Goal: Use online tool/utility: Utilize a website feature to perform a specific function

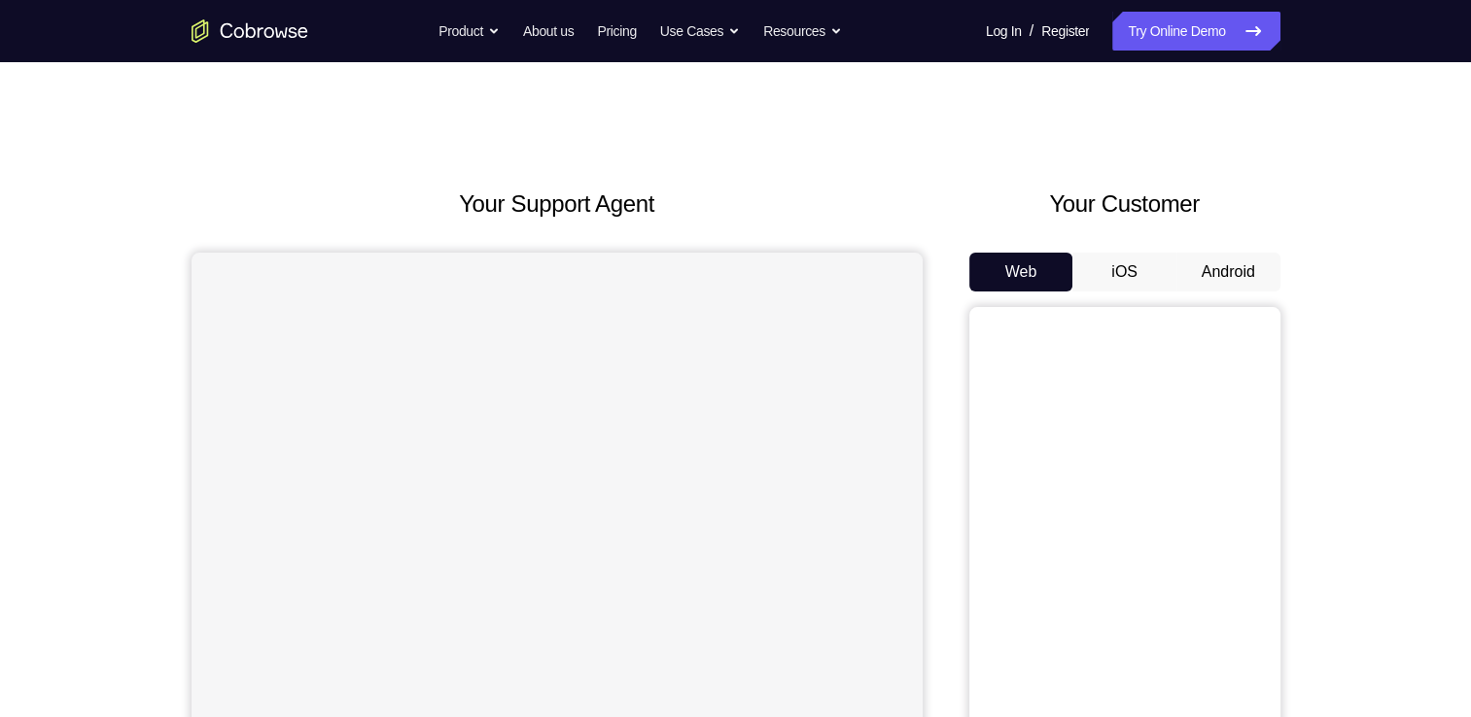
click at [1201, 260] on button "Android" at bounding box center [1228, 272] width 104 height 39
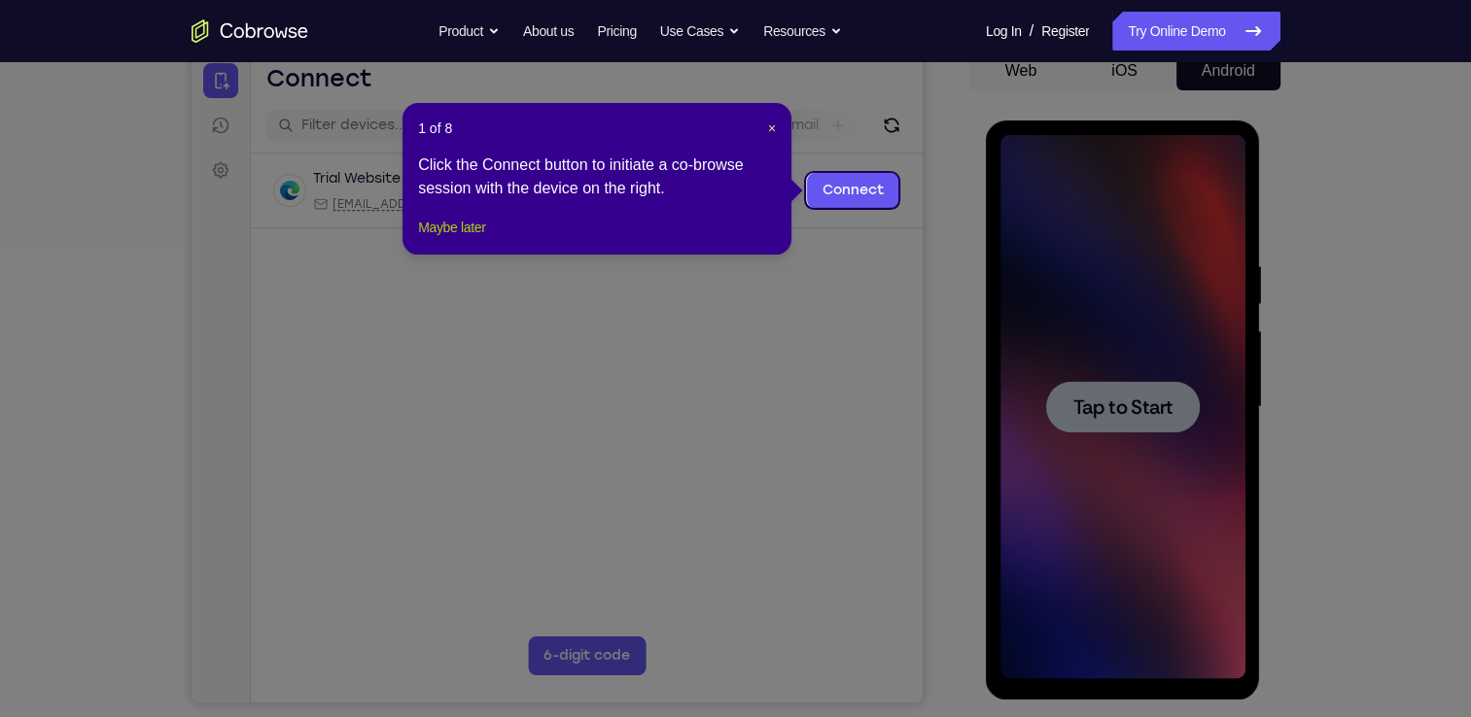
click at [453, 239] on button "Maybe later" at bounding box center [451, 227] width 67 height 23
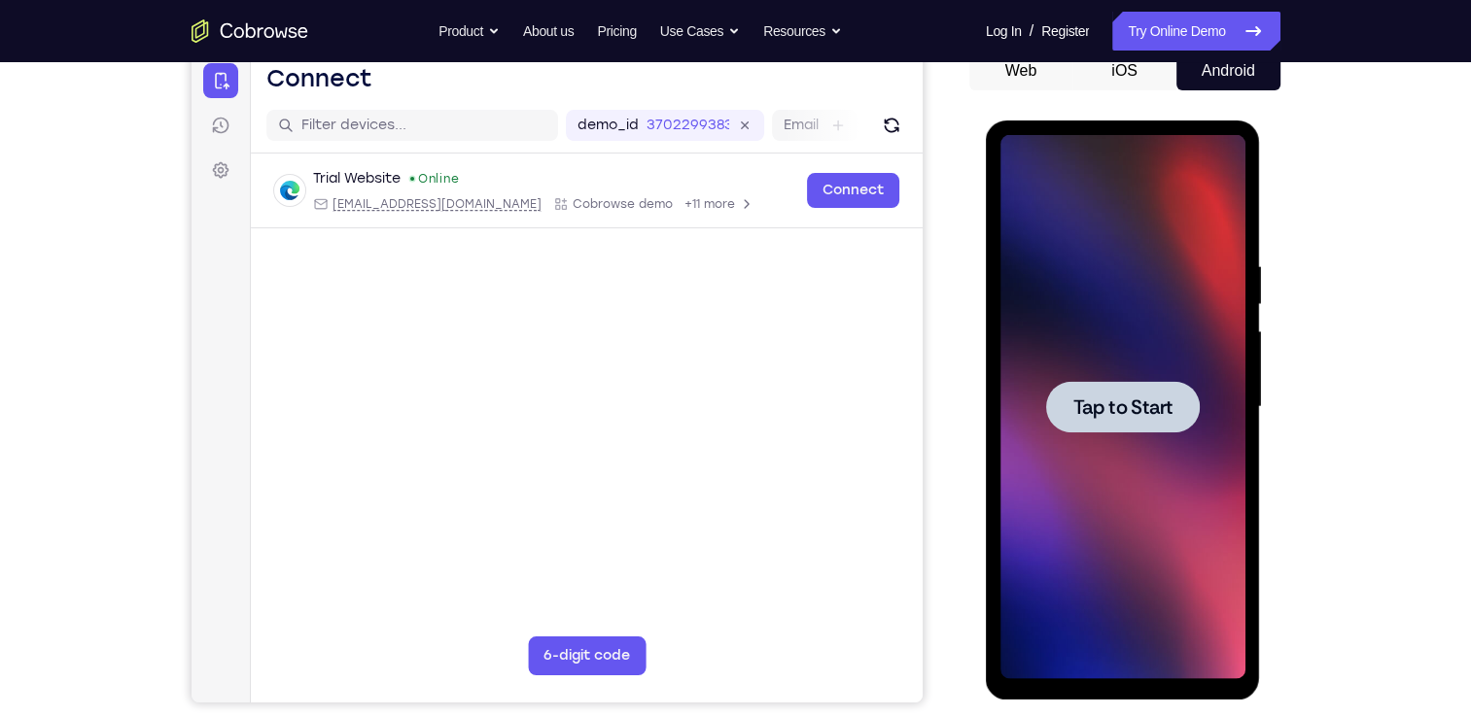
click at [1124, 428] on div at bounding box center [1123, 407] width 154 height 52
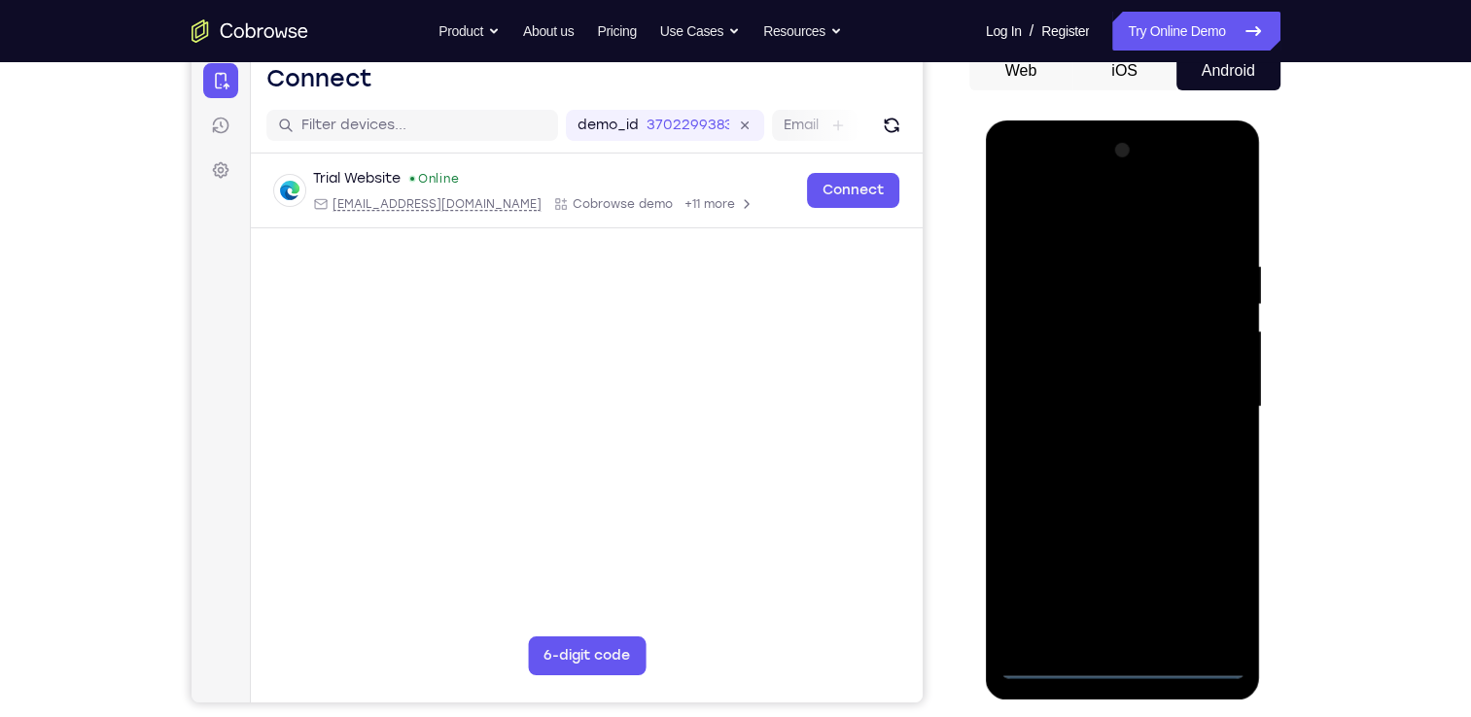
click at [1112, 660] on div at bounding box center [1122, 407] width 245 height 544
click at [1131, 665] on div at bounding box center [1122, 407] width 245 height 544
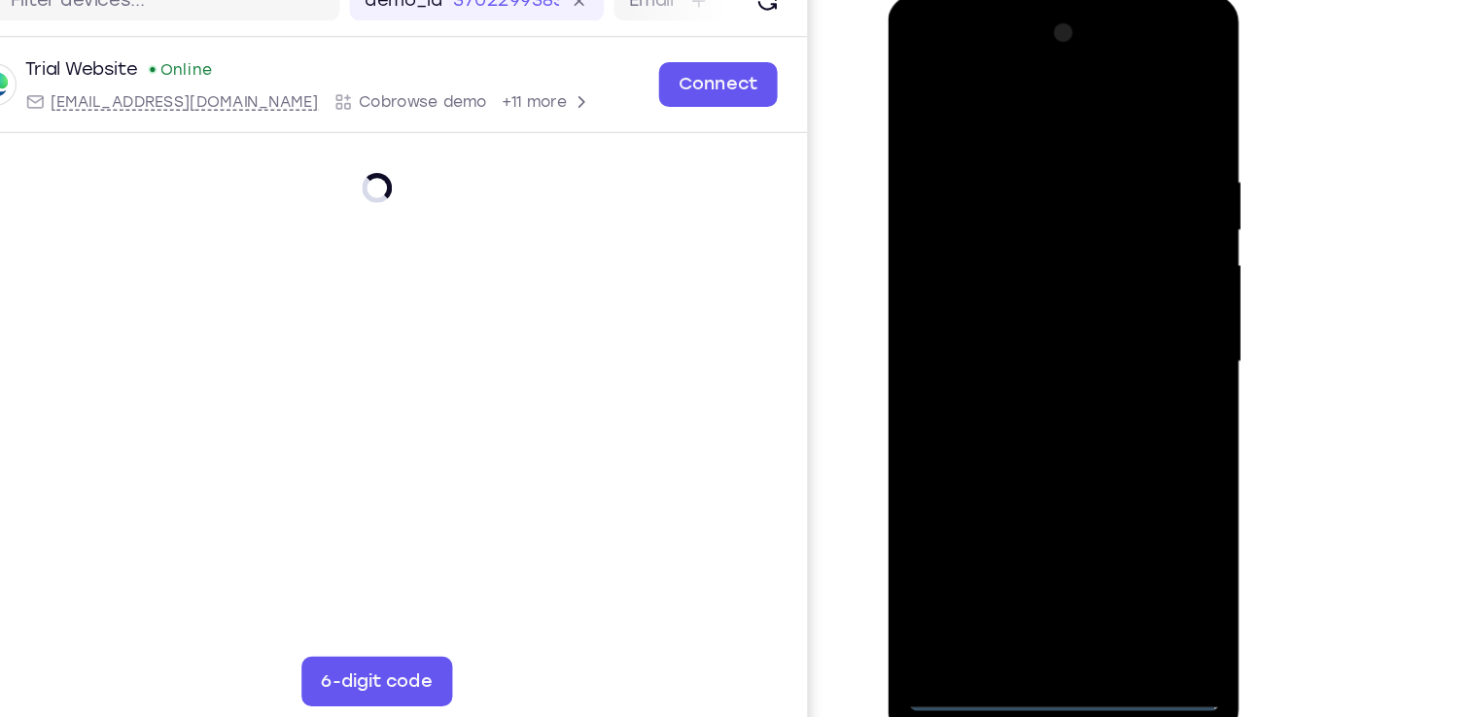
scroll to position [201, 0]
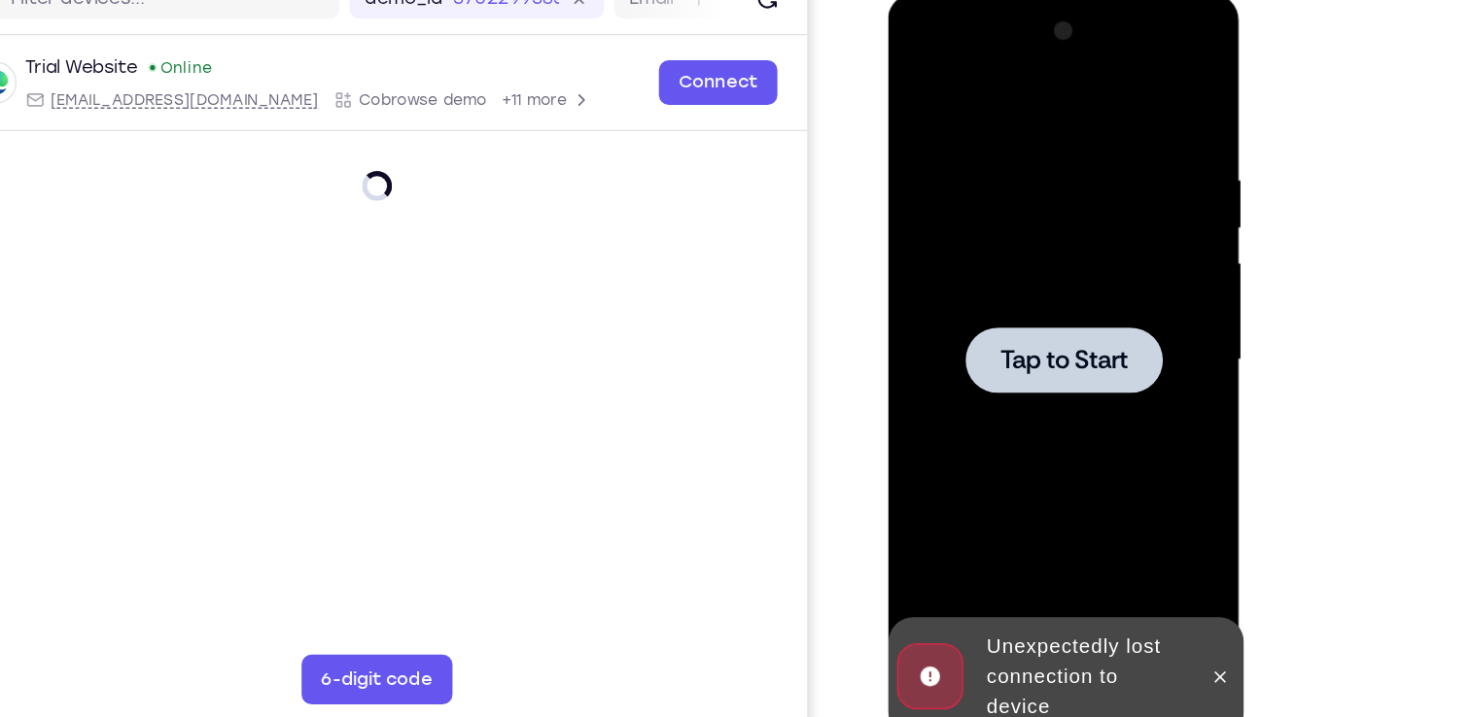
click at [1038, 283] on span "Tap to Start" at bounding box center [1024, 279] width 99 height 19
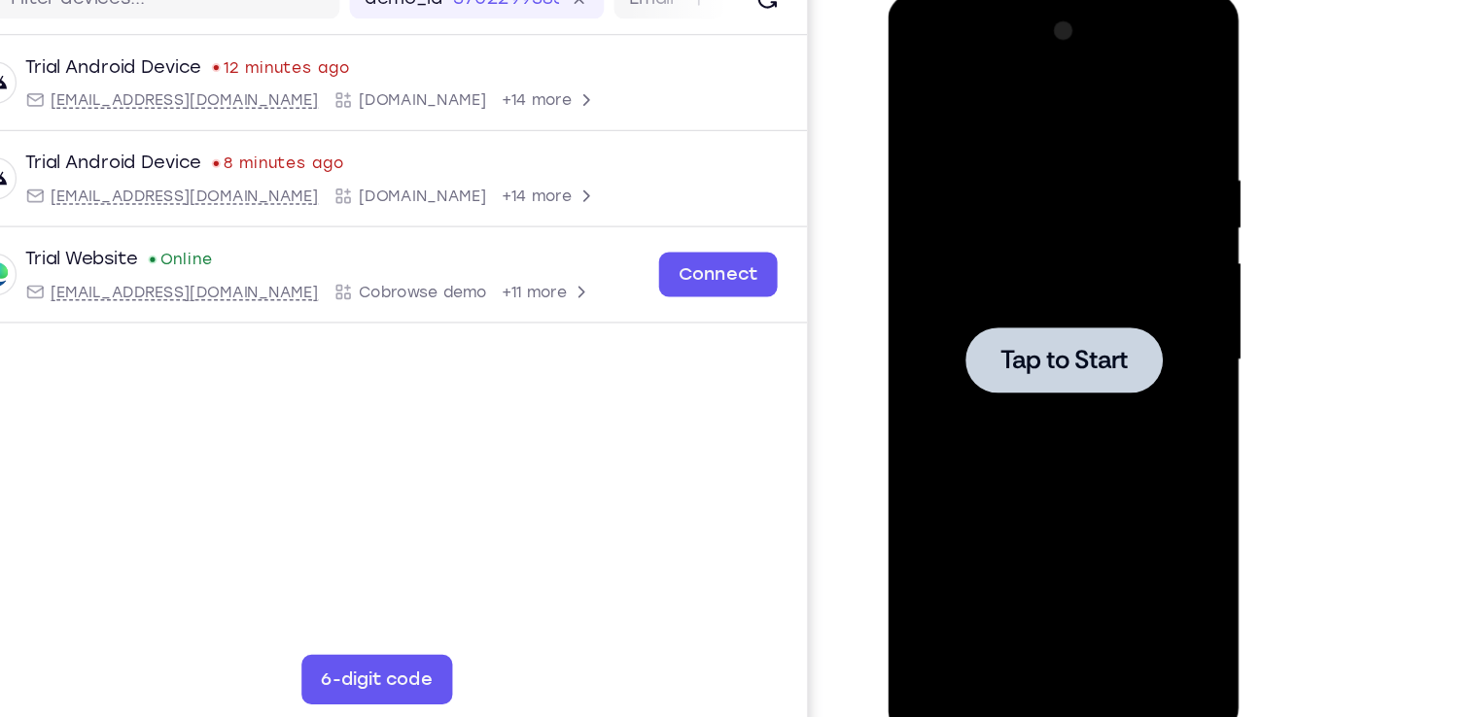
click at [1011, 286] on span "Tap to Start" at bounding box center [1024, 279] width 99 height 19
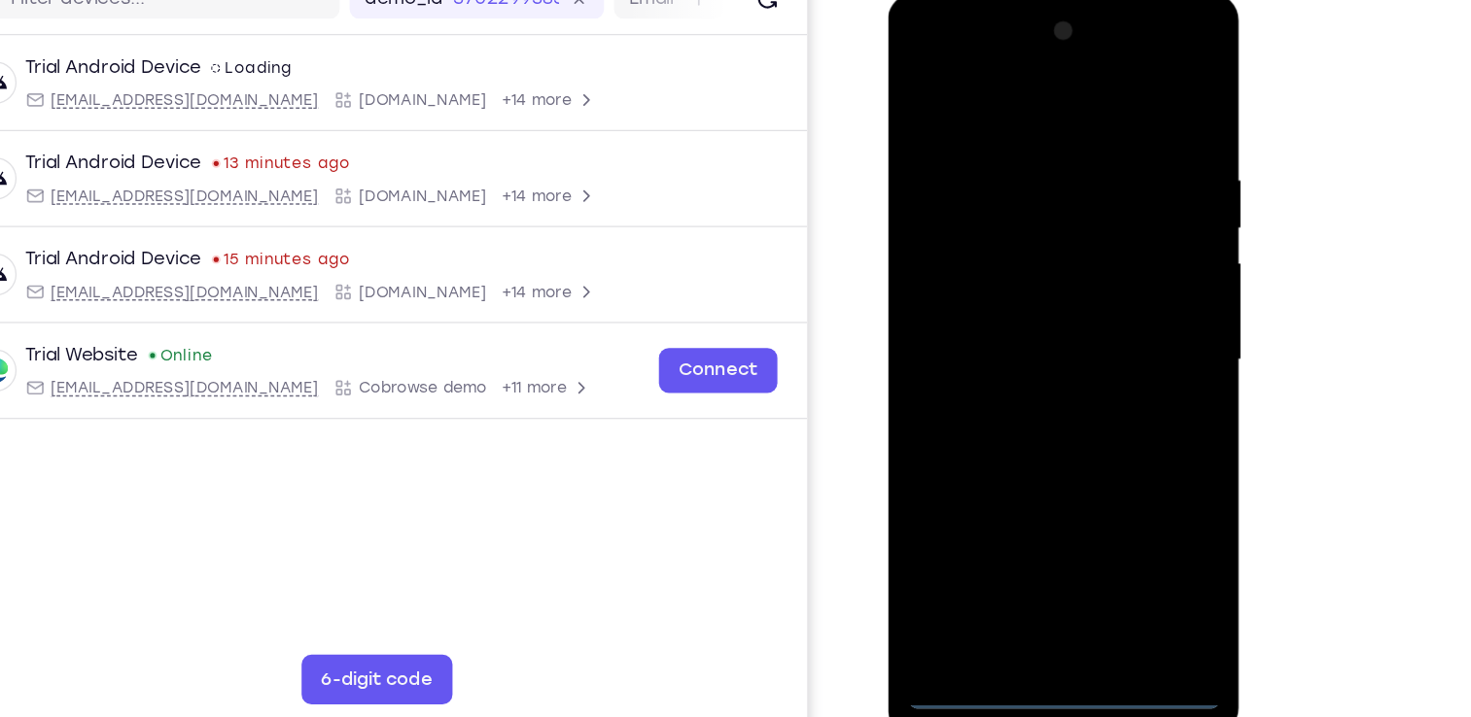
click at [1028, 541] on div at bounding box center [1024, 280] width 245 height 544
click at [1114, 447] on div at bounding box center [1024, 280] width 245 height 544
click at [915, 53] on div at bounding box center [1024, 280] width 245 height 544
click at [1109, 264] on div at bounding box center [1024, 280] width 245 height 544
click at [1050, 505] on div at bounding box center [1024, 280] width 245 height 544
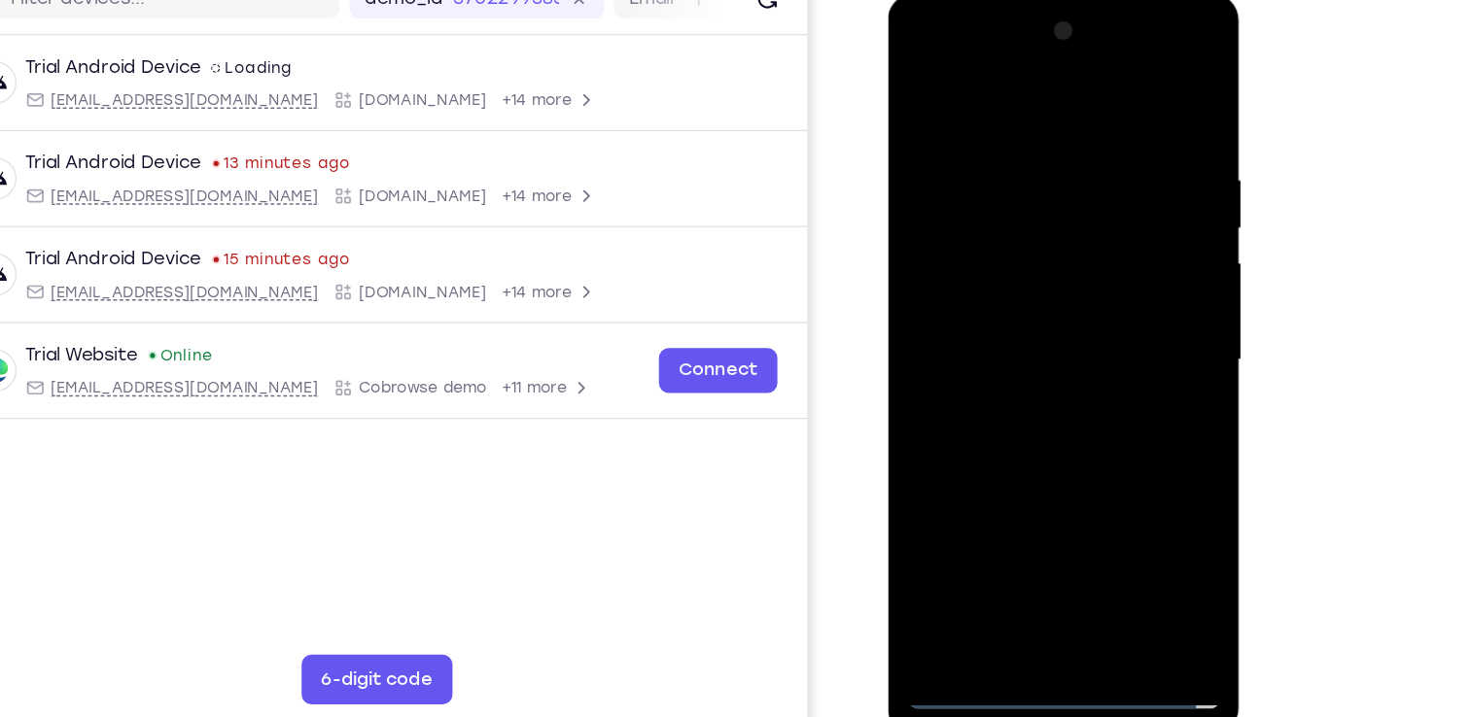
click at [1048, 509] on div at bounding box center [1024, 280] width 245 height 544
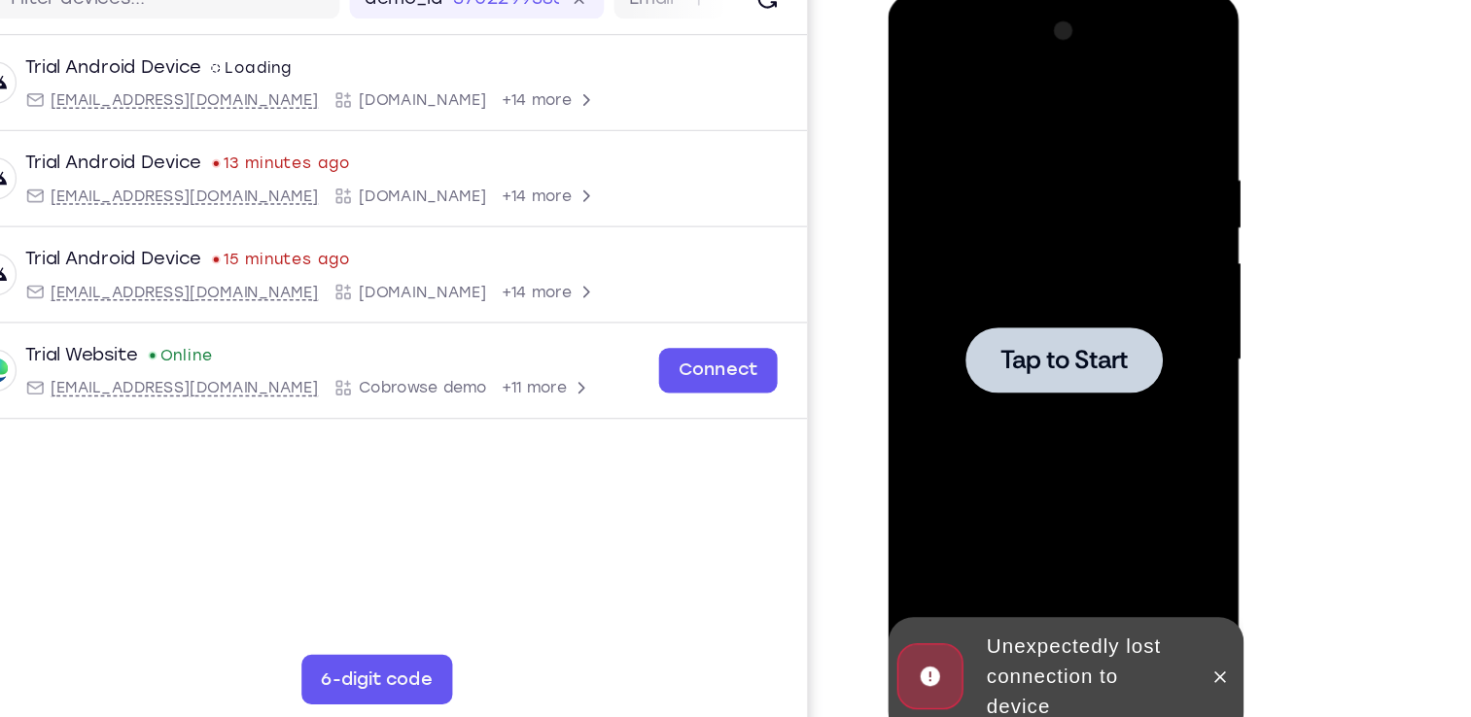
click at [1048, 509] on div "Unexpectedly lost connection to device" at bounding box center [1042, 527] width 170 height 86
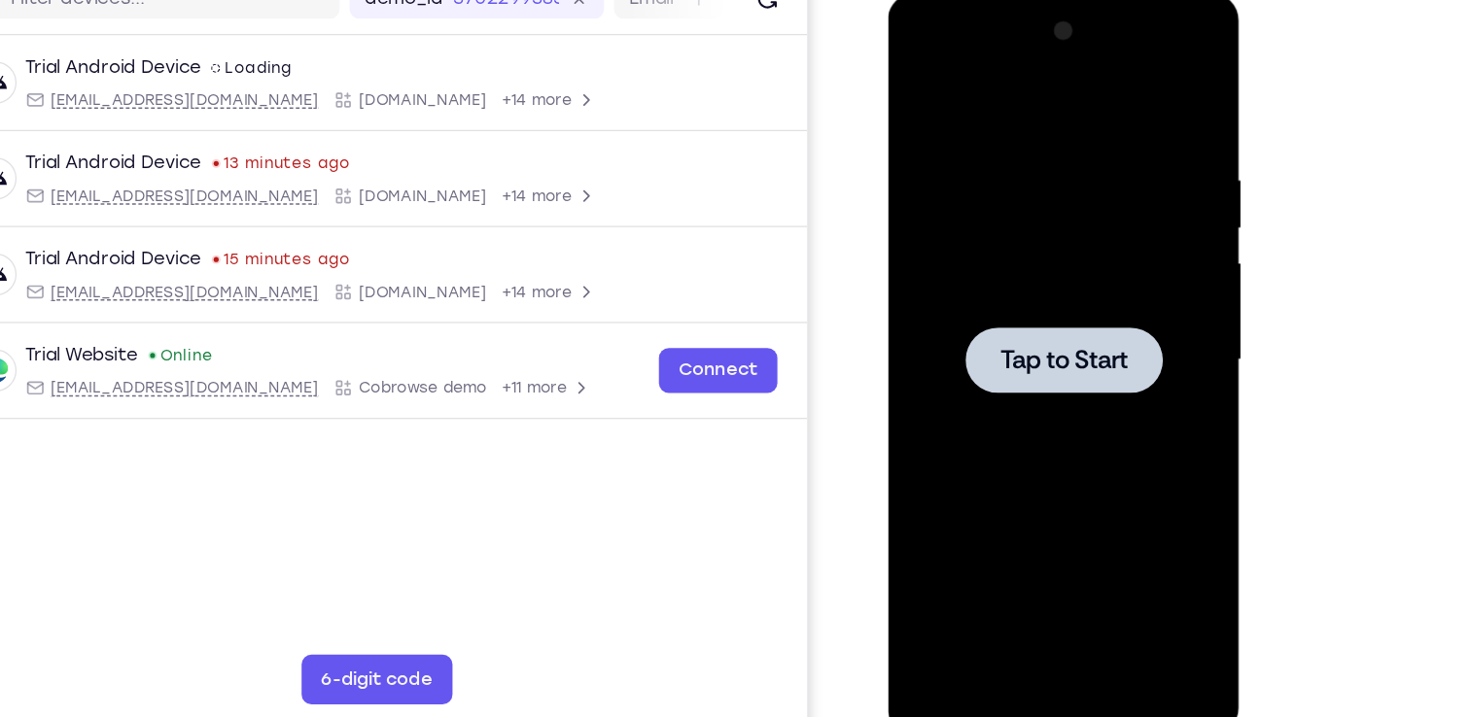
click at [1053, 306] on div at bounding box center [1024, 280] width 245 height 544
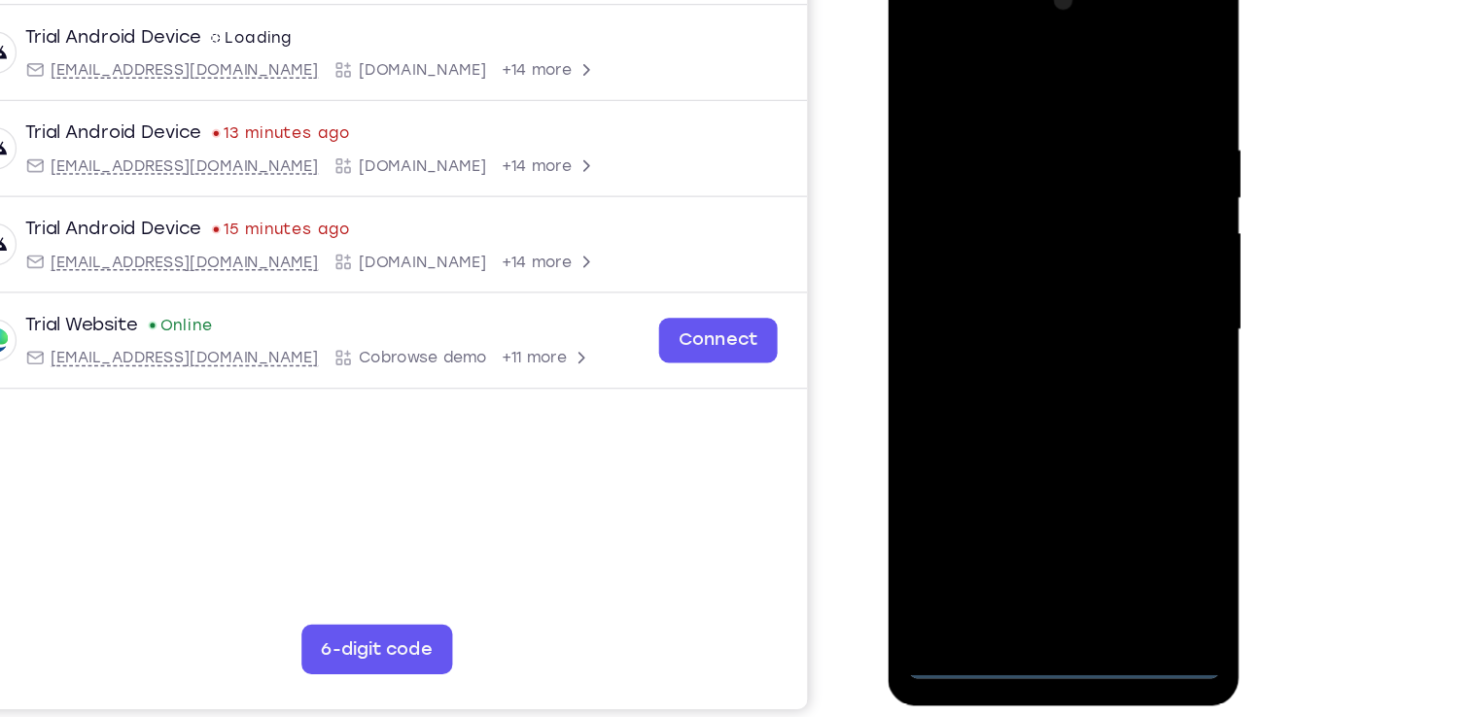
click at [1014, 508] on div at bounding box center [1024, 251] width 245 height 544
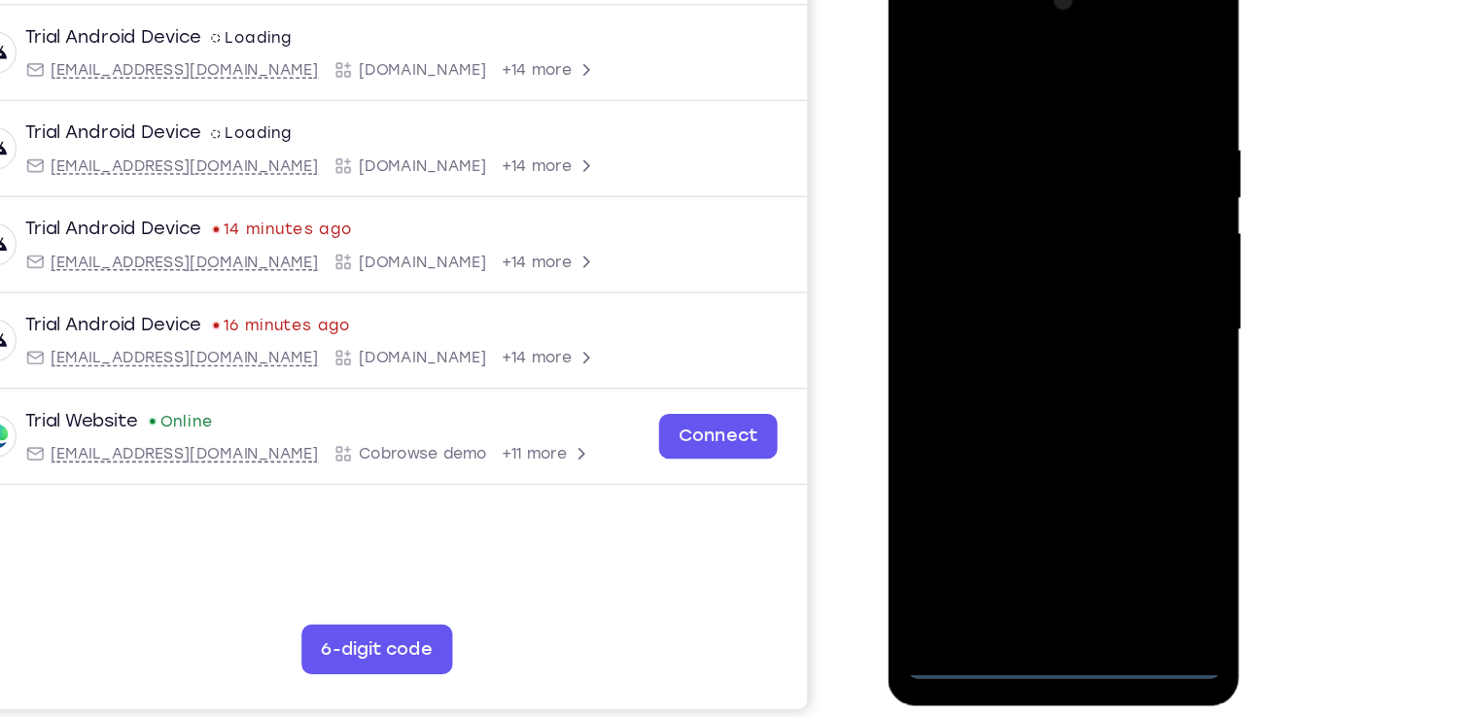
click at [1090, 437] on div at bounding box center [1024, 251] width 245 height 544
click at [1115, 416] on div at bounding box center [1024, 251] width 245 height 544
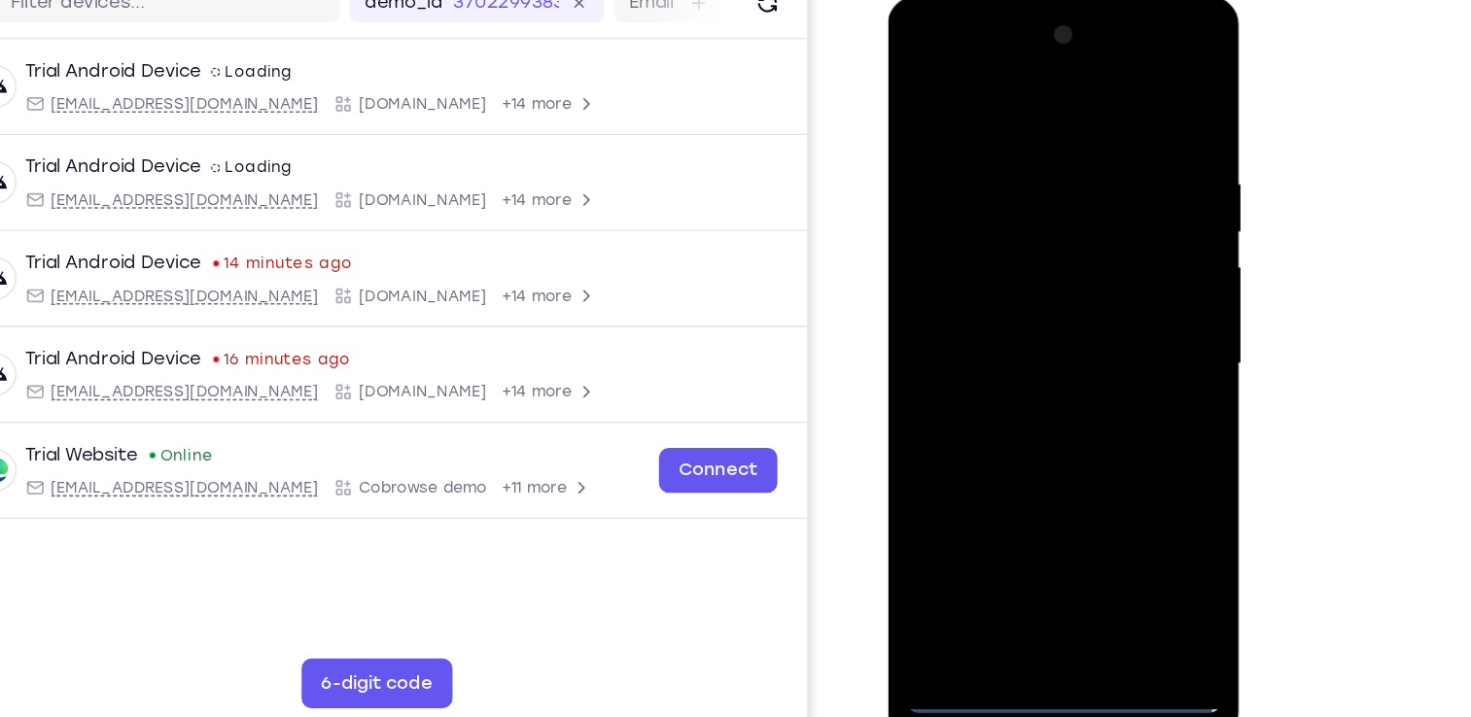
click at [918, 60] on div at bounding box center [1024, 284] width 245 height 544
click at [1100, 281] on div at bounding box center [1024, 284] width 245 height 544
click at [1005, 323] on div at bounding box center [1024, 284] width 245 height 544
click at [1024, 254] on div at bounding box center [1024, 284] width 245 height 544
click at [1034, 256] on div at bounding box center [1024, 284] width 245 height 544
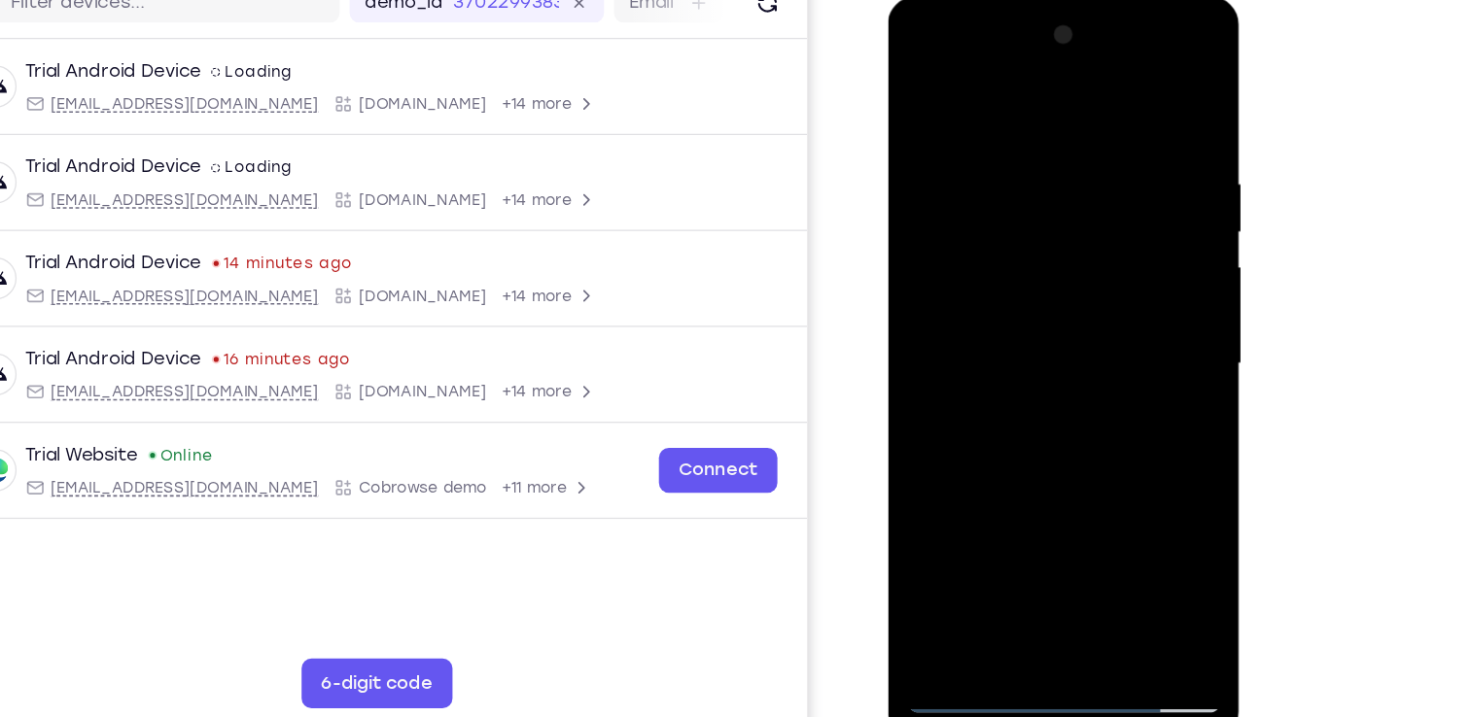
click at [1125, 470] on div at bounding box center [1024, 284] width 245 height 544
click at [1033, 283] on div at bounding box center [1024, 284] width 245 height 544
click at [1032, 356] on div at bounding box center [1024, 284] width 245 height 544
click at [1023, 373] on div at bounding box center [1024, 284] width 245 height 544
drag, startPoint x: 1033, startPoint y: 97, endPoint x: 1021, endPoint y: 39, distance: 59.7
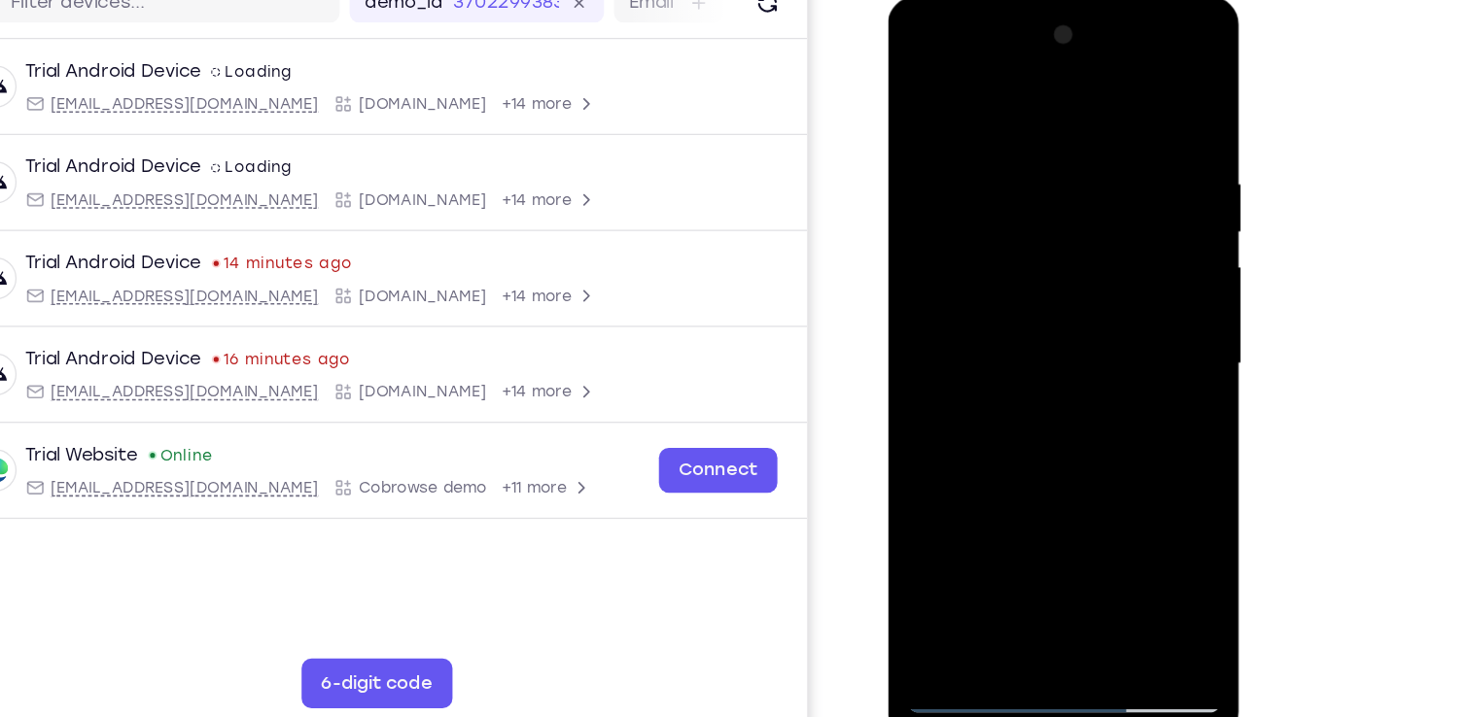
click at [1021, 39] on div at bounding box center [1024, 284] width 245 height 544
click at [1135, 486] on div at bounding box center [1024, 284] width 245 height 544
click at [989, 131] on div at bounding box center [1024, 284] width 245 height 544
click at [1126, 102] on div at bounding box center [1024, 284] width 245 height 544
click at [1079, 507] on div at bounding box center [1024, 284] width 245 height 544
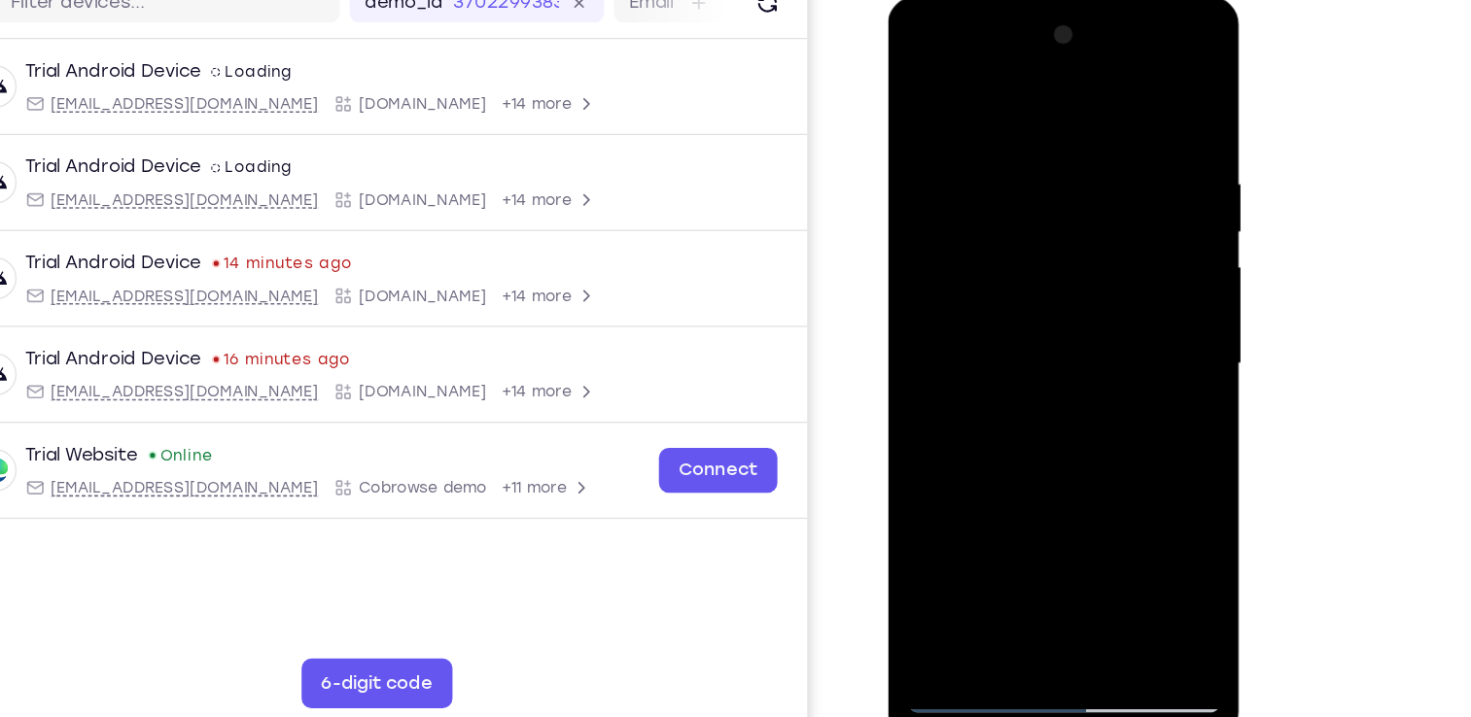
click at [1026, 380] on div at bounding box center [1024, 284] width 245 height 544
click at [1028, 388] on div at bounding box center [1024, 284] width 245 height 544
click at [1017, 386] on div at bounding box center [1024, 284] width 245 height 544
click at [919, 80] on div at bounding box center [1024, 284] width 245 height 544
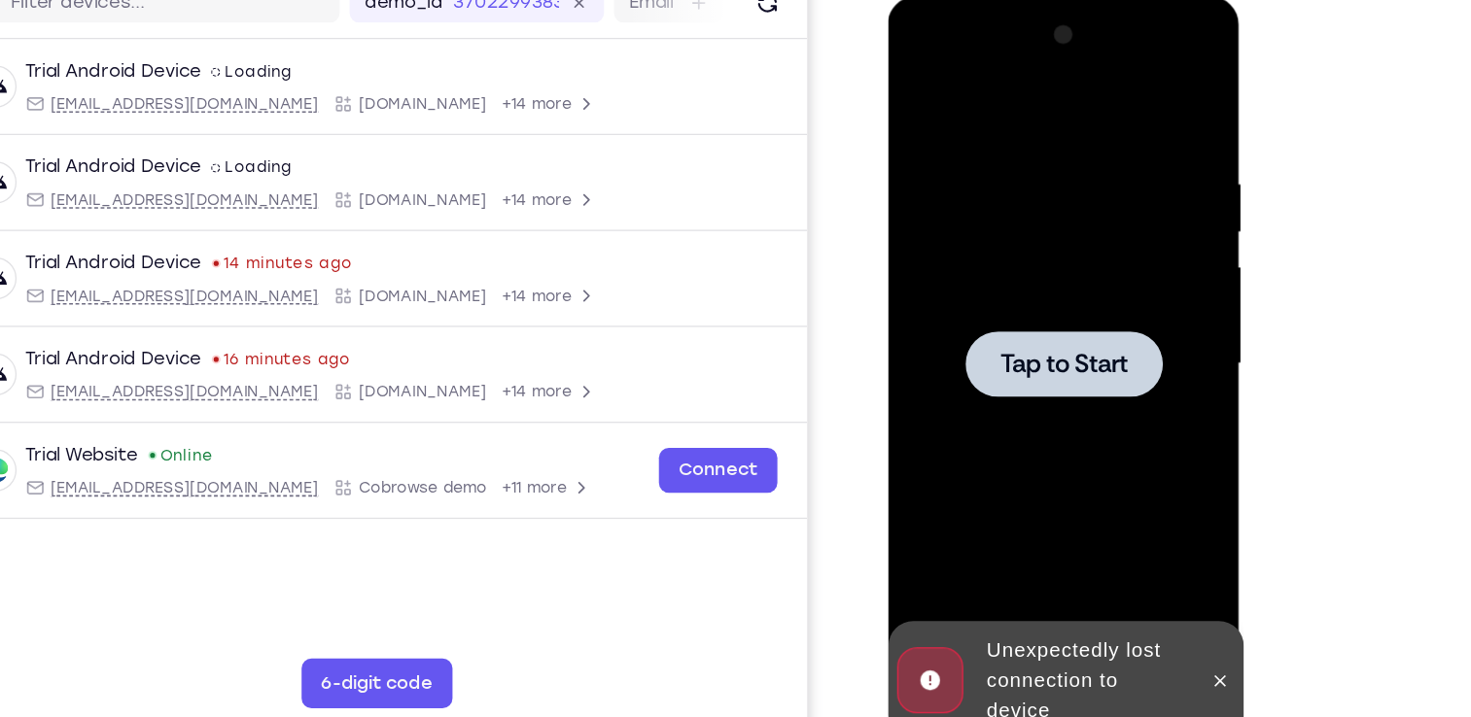
click at [996, 307] on div at bounding box center [1025, 284] width 154 height 52
click at [1052, 281] on span "Tap to Start" at bounding box center [1024, 283] width 99 height 19
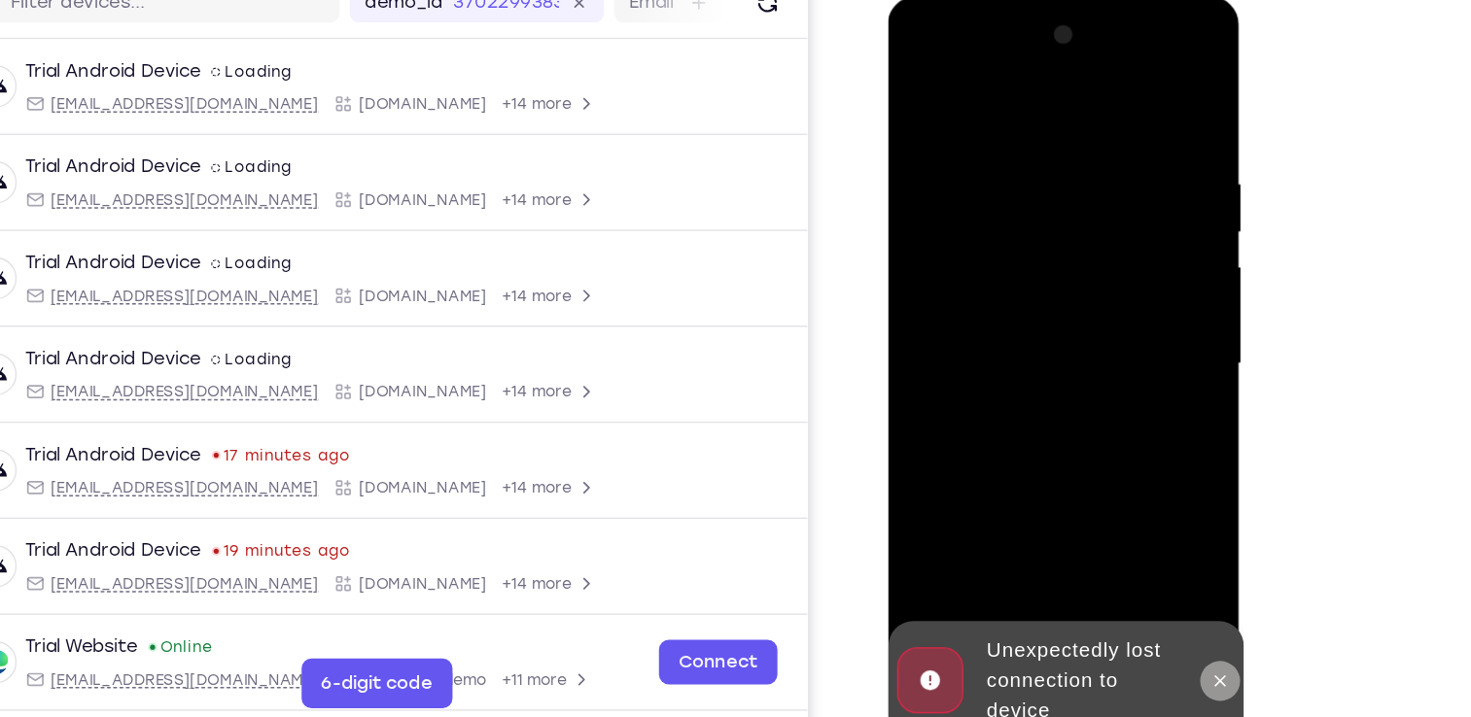
click at [1132, 522] on button at bounding box center [1146, 530] width 31 height 31
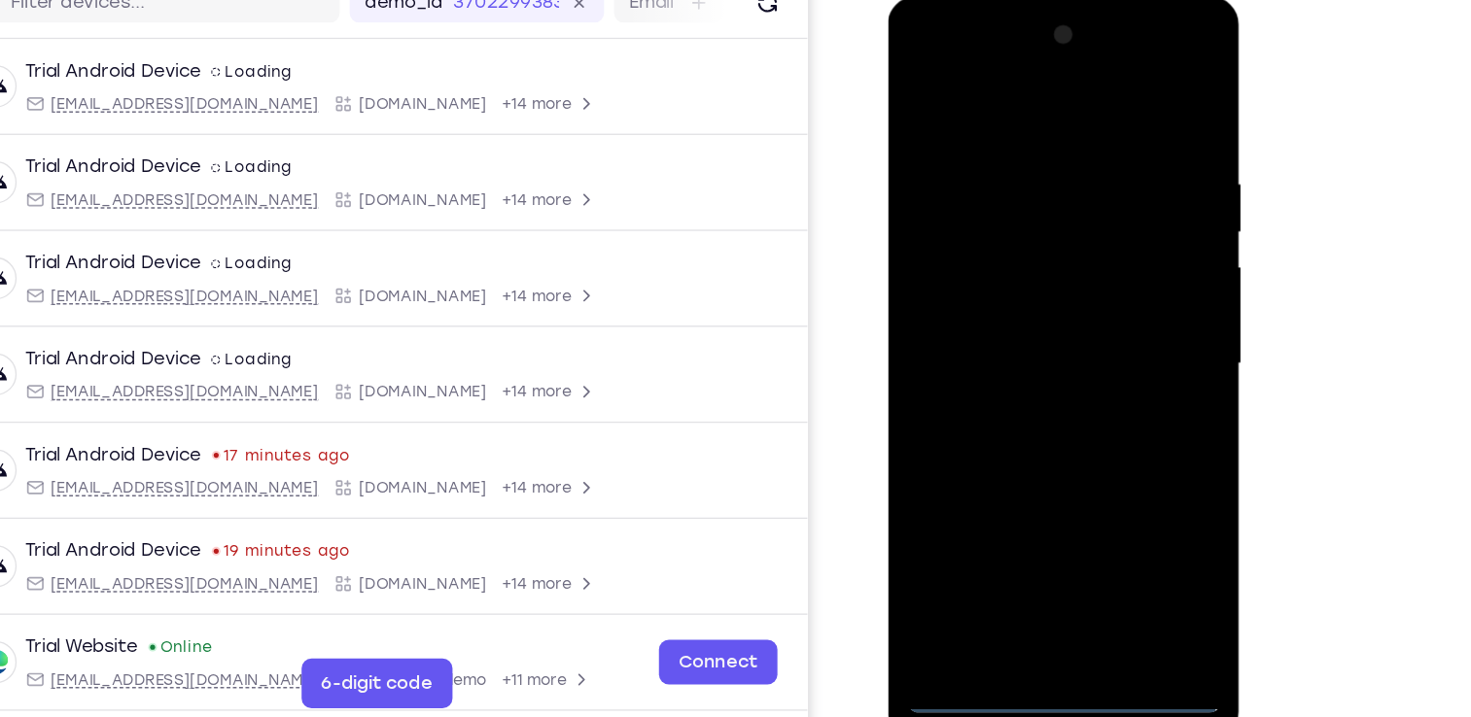
click at [1034, 540] on div at bounding box center [1024, 284] width 245 height 544
click at [1118, 448] on div at bounding box center [1024, 284] width 245 height 544
click at [914, 65] on div at bounding box center [1024, 284] width 245 height 544
click at [1110, 281] on div at bounding box center [1024, 284] width 245 height 544
click at [1006, 320] on div at bounding box center [1024, 284] width 245 height 544
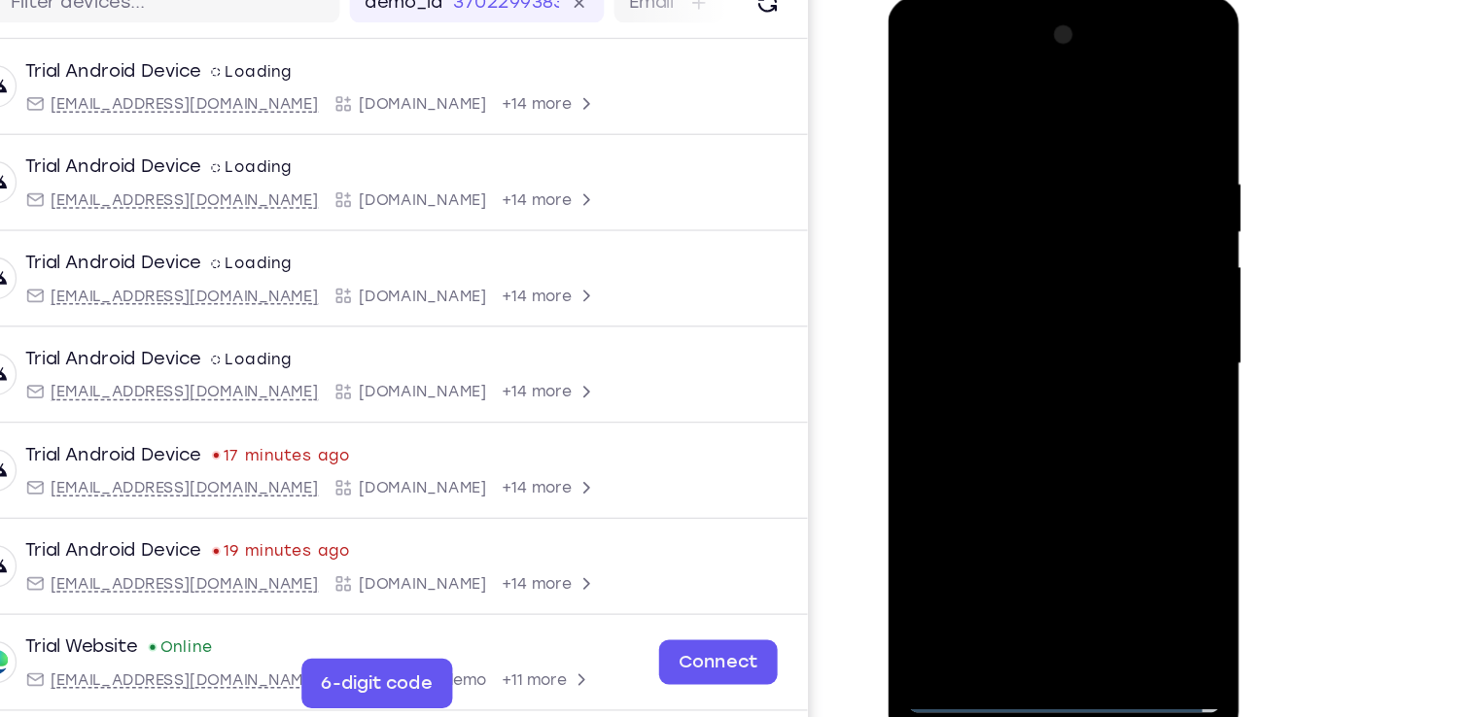
click at [1007, 249] on div at bounding box center [1024, 284] width 245 height 544
click at [1035, 249] on div at bounding box center [1024, 284] width 245 height 544
click at [1012, 277] on div at bounding box center [1024, 284] width 245 height 544
click at [1029, 349] on div at bounding box center [1024, 284] width 245 height 544
click at [1021, 346] on div at bounding box center [1024, 284] width 245 height 544
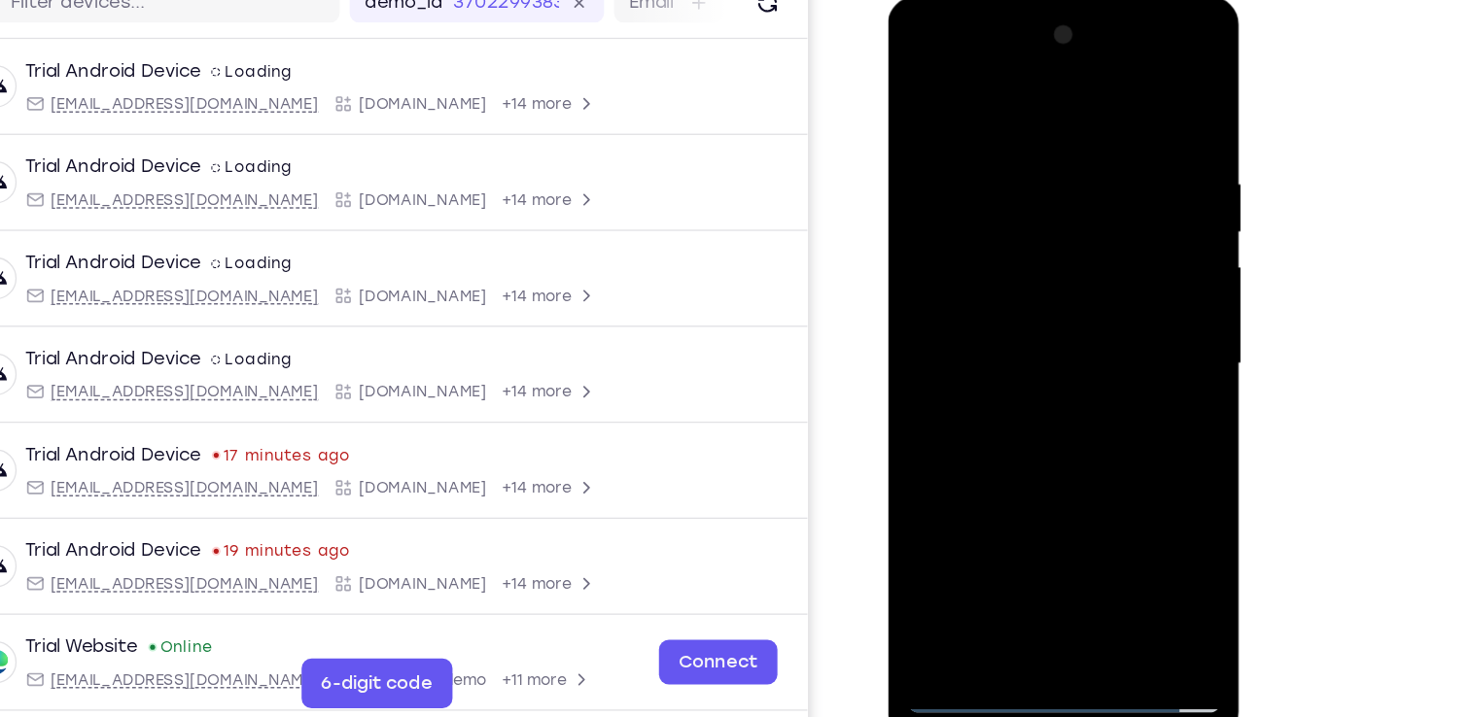
click at [1035, 334] on div at bounding box center [1024, 284] width 245 height 544
click at [980, 232] on div at bounding box center [1024, 284] width 245 height 544
click at [987, 266] on div at bounding box center [1024, 284] width 245 height 544
drag, startPoint x: 992, startPoint y: 106, endPoint x: 987, endPoint y: 40, distance: 66.3
click at [987, 40] on div at bounding box center [1024, 284] width 245 height 544
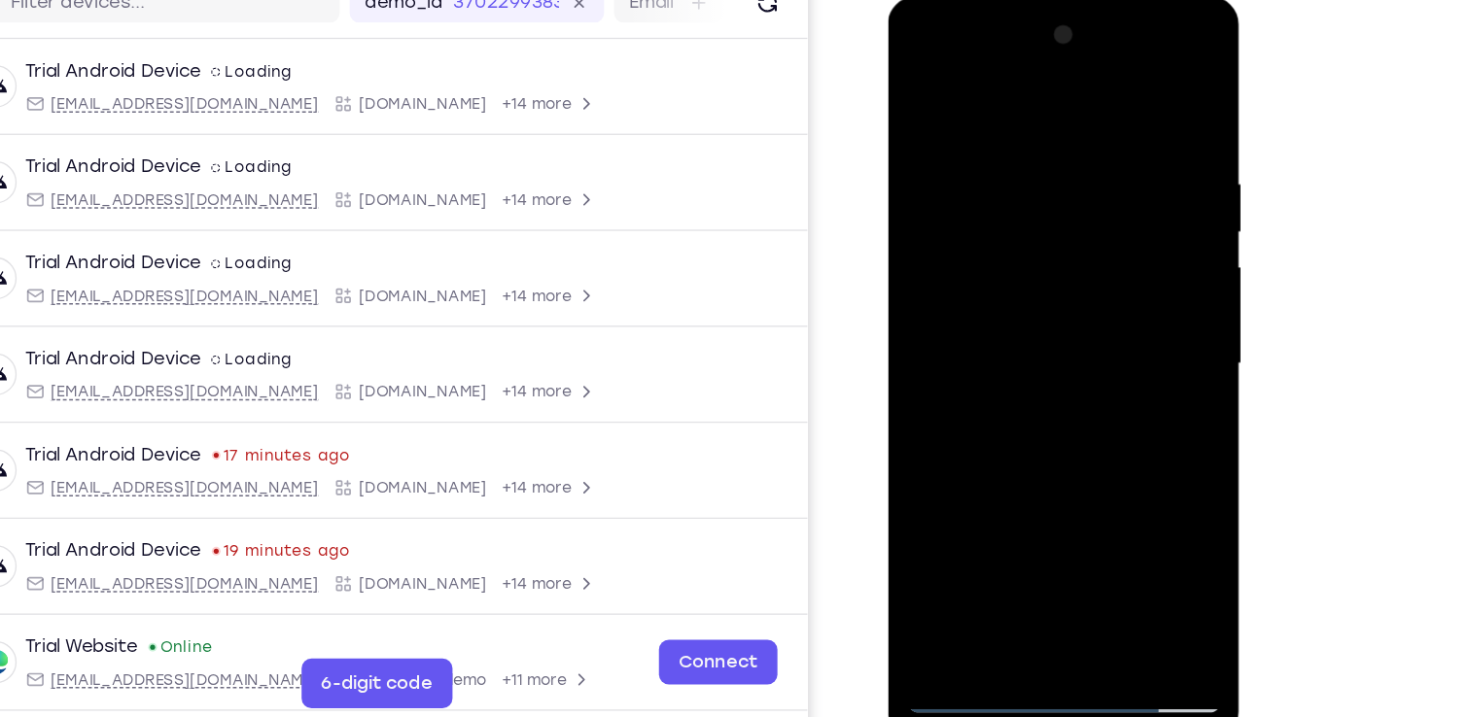
click at [1131, 511] on div at bounding box center [1024, 284] width 245 height 544
click at [1037, 375] on div at bounding box center [1024, 284] width 245 height 544
click at [1131, 484] on div at bounding box center [1024, 284] width 245 height 544
drag, startPoint x: 1089, startPoint y: 413, endPoint x: 1041, endPoint y: 207, distance: 211.5
click at [1041, 207] on div at bounding box center [1024, 284] width 245 height 544
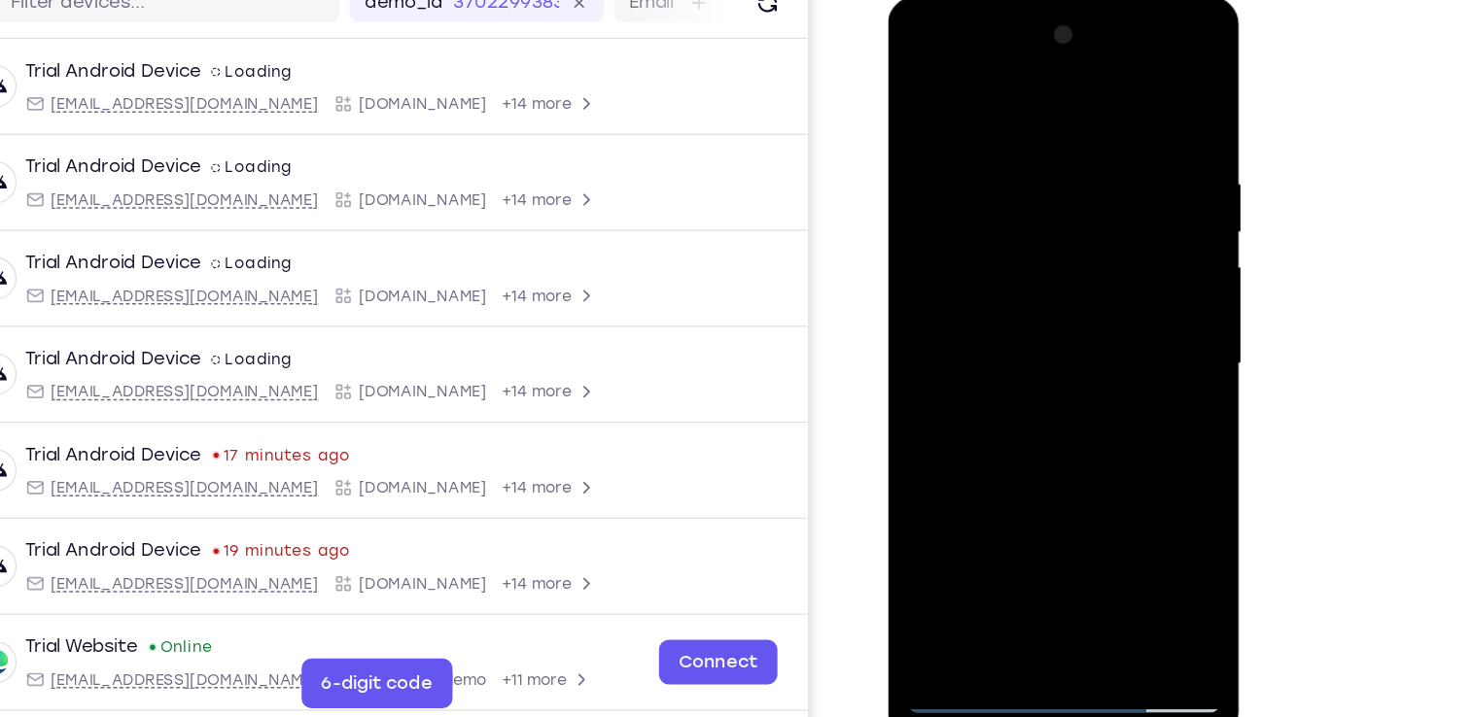
click at [1128, 169] on div at bounding box center [1024, 284] width 245 height 544
drag, startPoint x: 1087, startPoint y: 328, endPoint x: 1072, endPoint y: 527, distance: 199.8
click at [1072, 527] on div at bounding box center [1024, 284] width 245 height 544
click at [993, 135] on div at bounding box center [1024, 284] width 245 height 544
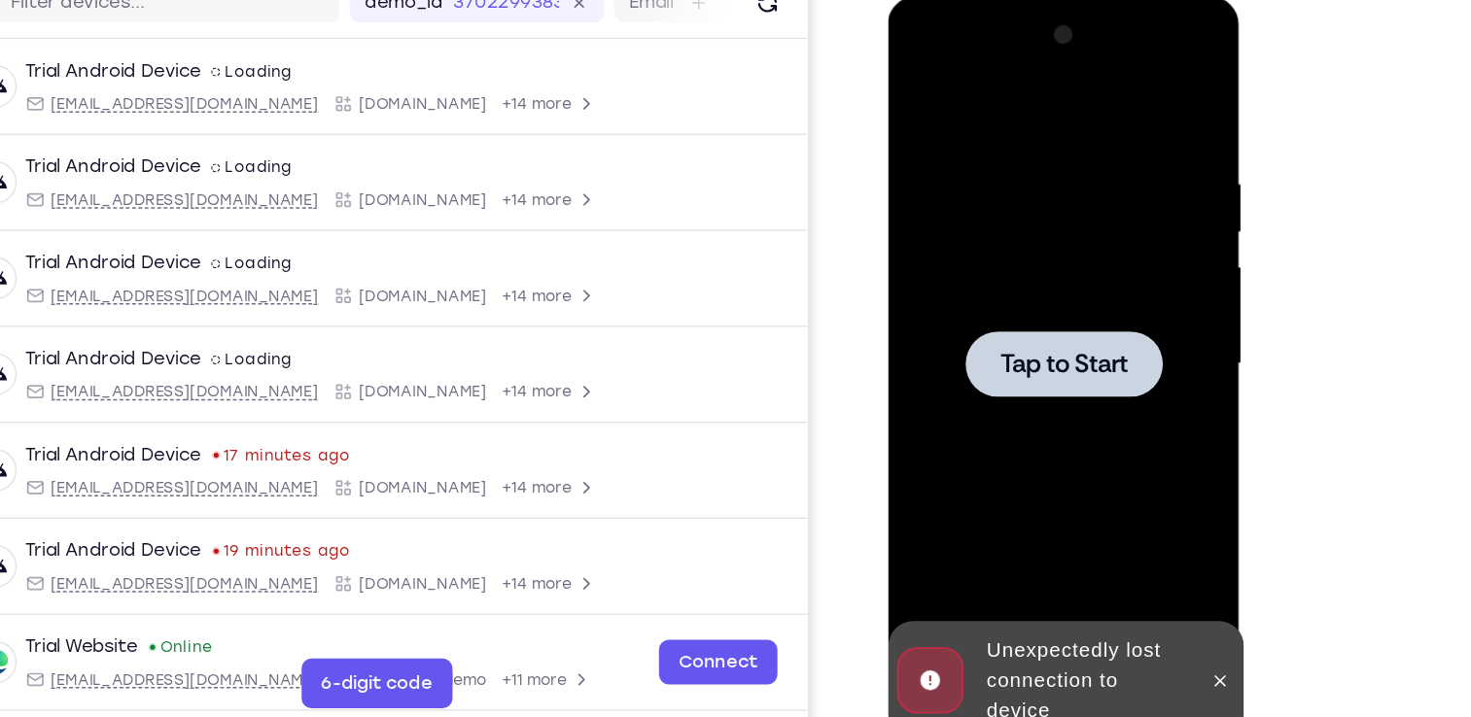
click at [971, 270] on div at bounding box center [1025, 284] width 154 height 52
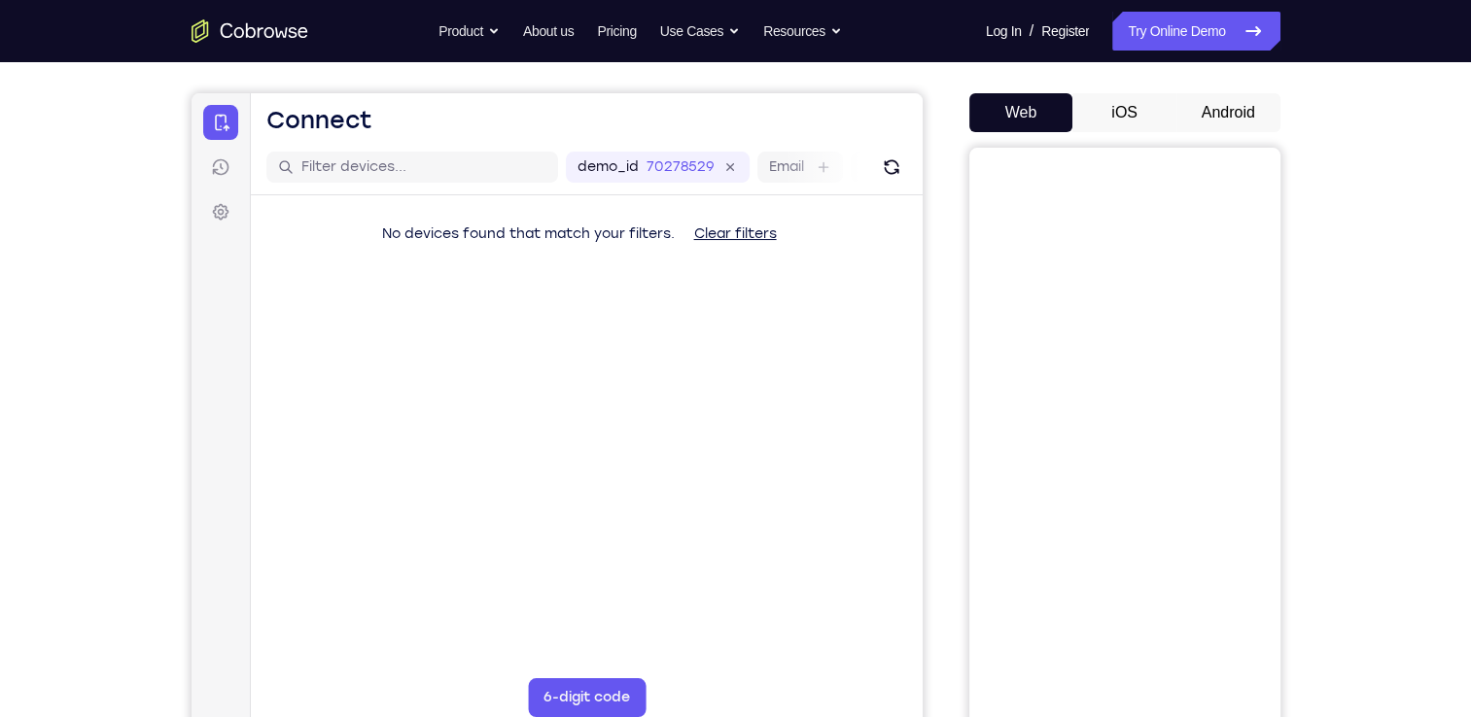
scroll to position [152, 0]
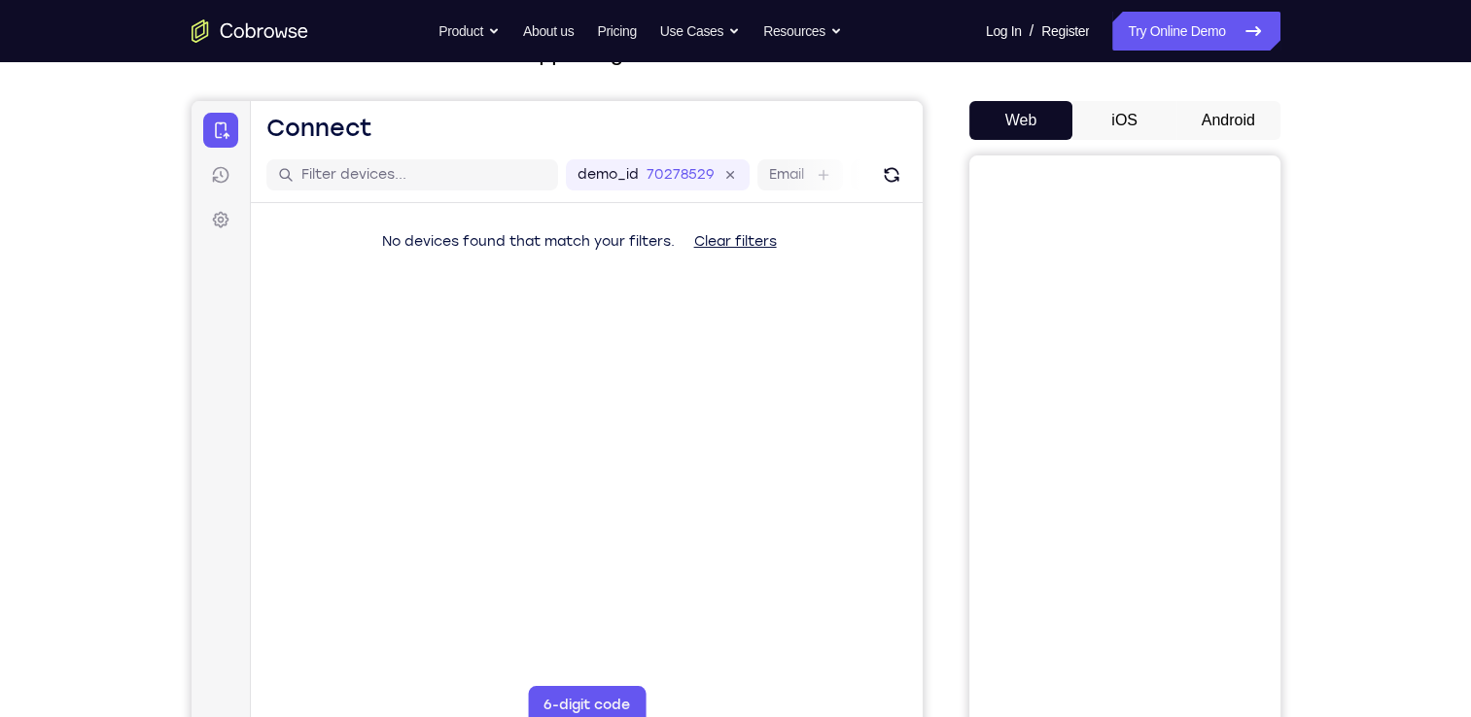
click at [1205, 125] on button "Android" at bounding box center [1228, 120] width 104 height 39
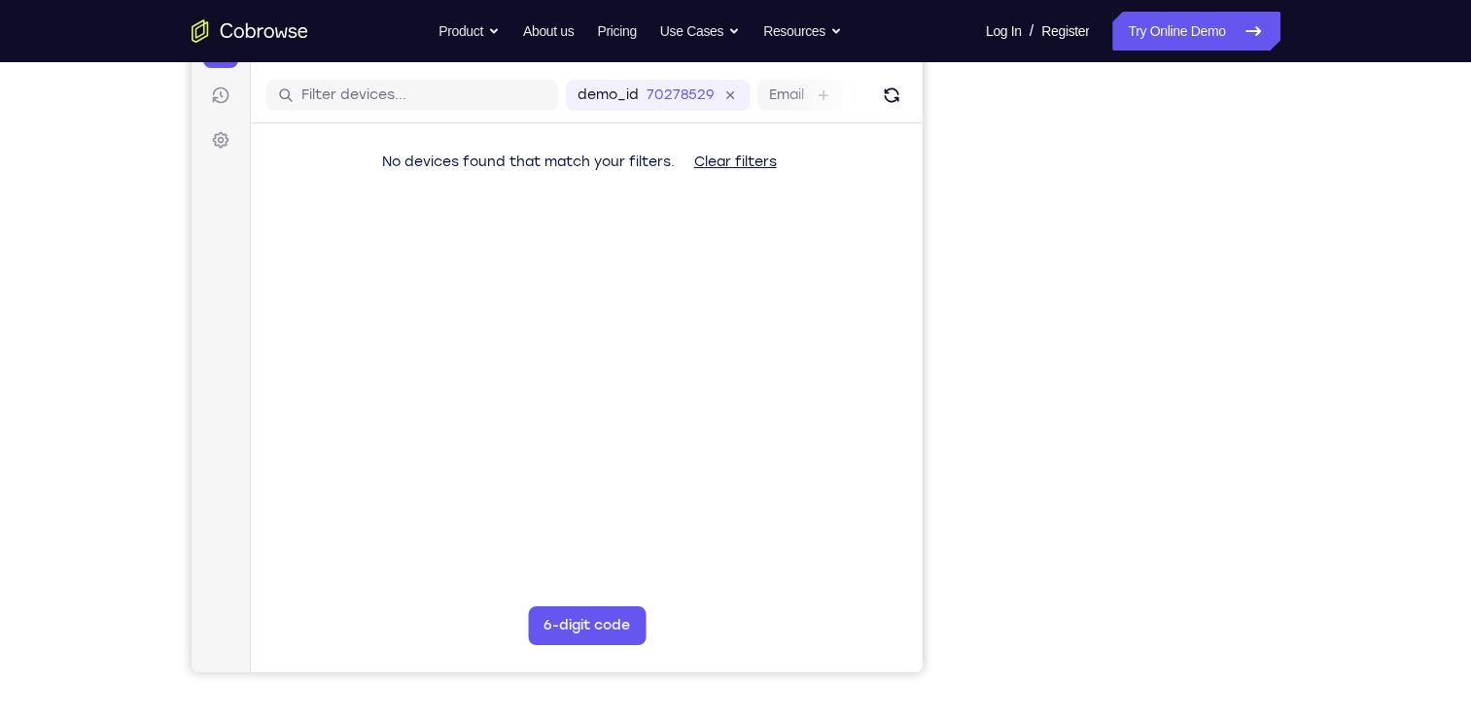
scroll to position [232, 0]
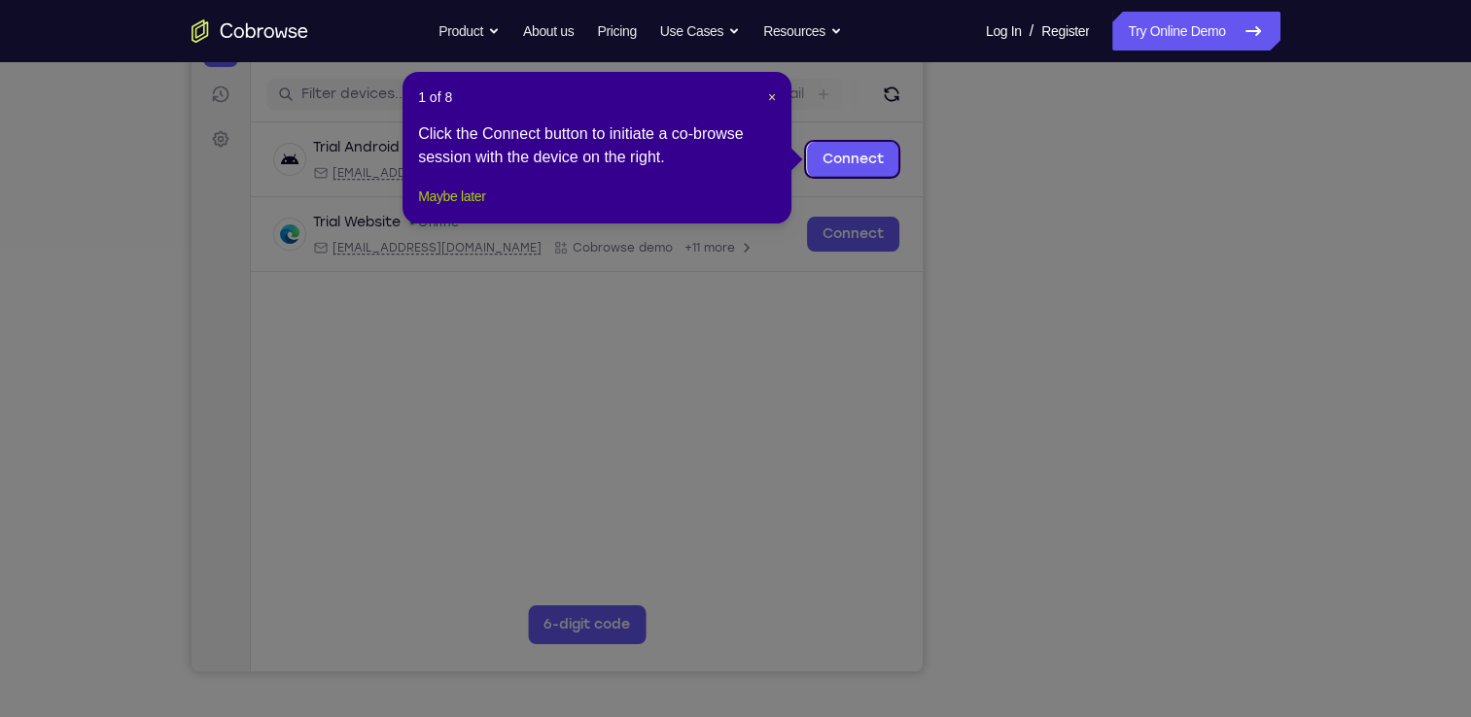
click at [472, 208] on button "Maybe later" at bounding box center [451, 196] width 67 height 23
